Goal: Information Seeking & Learning: Check status

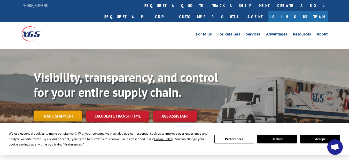
click at [57, 110] on link "Track shipment" at bounding box center [58, 115] width 49 height 11
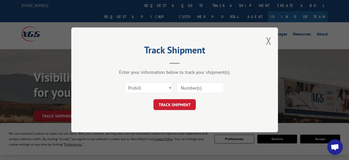
click at [195, 91] on input at bounding box center [201, 87] width 48 height 11
paste input "17694284"
type input "17694284"
click at [176, 104] on button "TRACK SHIPMENT" at bounding box center [175, 104] width 42 height 11
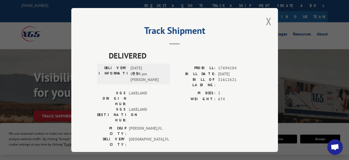
drag, startPoint x: 19, startPoint y: 120, endPoint x: 58, endPoint y: 113, distance: 39.5
click at [25, 120] on div "Track Shipment DELIVERED DELIVERY INFORMATION: [DATE] 01:14 pm [PERSON_NAME]: 1…" at bounding box center [174, 80] width 349 height 160
click at [59, 106] on div "Track Shipment DELIVERED DELIVERY INFORMATION: [DATE] 01:14 pm [PERSON_NAME]: 1…" at bounding box center [174, 80] width 349 height 160
click at [263, 22] on div "Track Shipment DELIVERED DELIVERY INFORMATION: [DATE] 01:14 pm [PERSON_NAME]: 1…" at bounding box center [174, 80] width 207 height 144
click at [266, 20] on button "Close modal" at bounding box center [269, 21] width 6 height 14
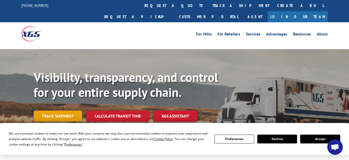
click at [56, 110] on link "Track shipment" at bounding box center [58, 115] width 49 height 11
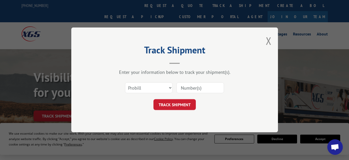
drag, startPoint x: 210, startPoint y: 87, endPoint x: 206, endPoint y: 90, distance: 4.7
click at [210, 87] on input at bounding box center [201, 87] width 48 height 11
paste input "17694281"
type input "17694281"
click at [177, 105] on button "TRACK SHIPMENT" at bounding box center [175, 104] width 42 height 11
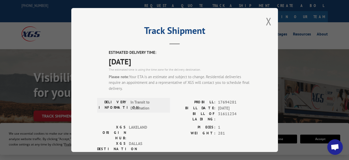
click at [270, 20] on div "Track Shipment ESTIMATED DELIVERY TIME: [DATE] The estimated time is using the …" at bounding box center [174, 80] width 207 height 144
click at [268, 21] on button "Close modal" at bounding box center [269, 21] width 6 height 14
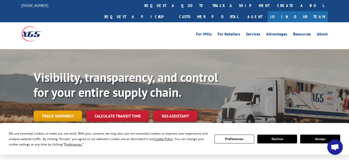
click at [58, 110] on link "Track shipment" at bounding box center [58, 115] width 49 height 11
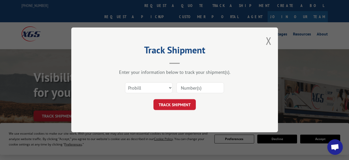
drag, startPoint x: 220, startPoint y: 84, endPoint x: 217, endPoint y: 85, distance: 3.1
click at [218, 85] on input at bounding box center [201, 87] width 48 height 11
paste input "17694285"
type input "17694285"
click at [180, 103] on button "TRACK SHIPMENT" at bounding box center [175, 104] width 42 height 11
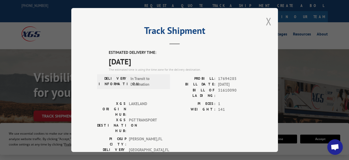
click at [268, 21] on button "Close modal" at bounding box center [269, 21] width 6 height 14
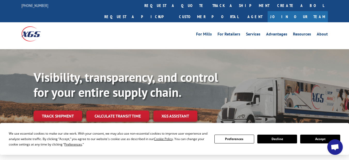
click at [58, 110] on link "Track shipment" at bounding box center [58, 115] width 49 height 11
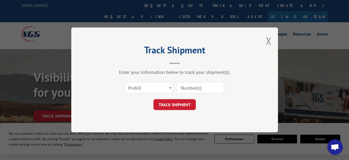
drag, startPoint x: 192, startPoint y: 89, endPoint x: 192, endPoint y: 93, distance: 3.4
click at [192, 89] on input at bounding box center [201, 87] width 48 height 11
paste input "17692219"
type input "17692219"
click at [177, 106] on button "TRACK SHIPMENT" at bounding box center [175, 104] width 42 height 11
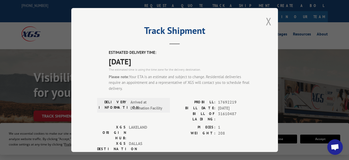
click at [266, 20] on button "Close modal" at bounding box center [269, 21] width 6 height 14
